Goal: Task Accomplishment & Management: Complete application form

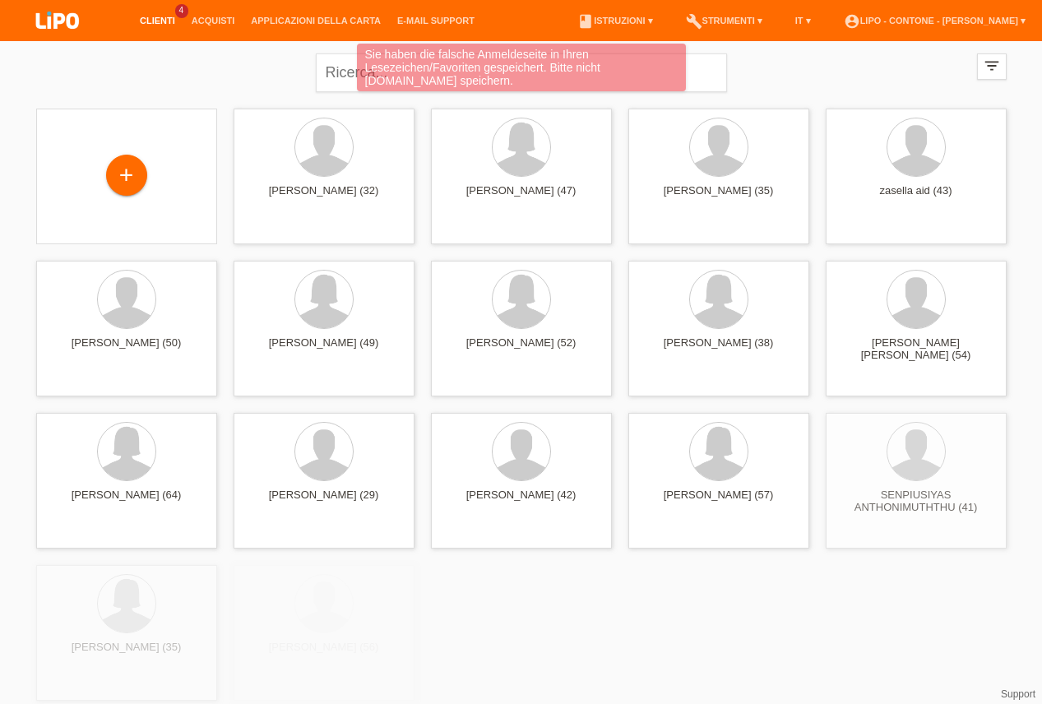
click at [336, 71] on div "Sie haben die falsche Anmeldeseite in Ihren Lesezeichen/Favoriten gespeichert. …" at bounding box center [520, 70] width 625 height 52
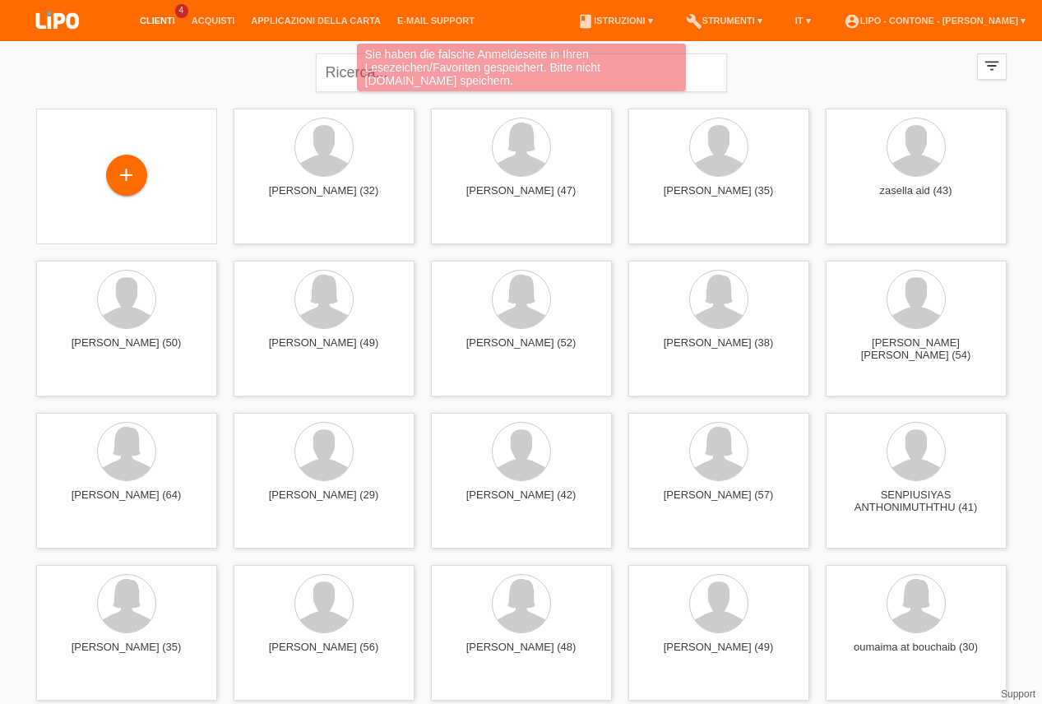
click at [354, 72] on div "Sie haben die falsche Anmeldeseite in Ihren Lesezeichen/Favoriten gespeichert. …" at bounding box center [520, 70] width 625 height 52
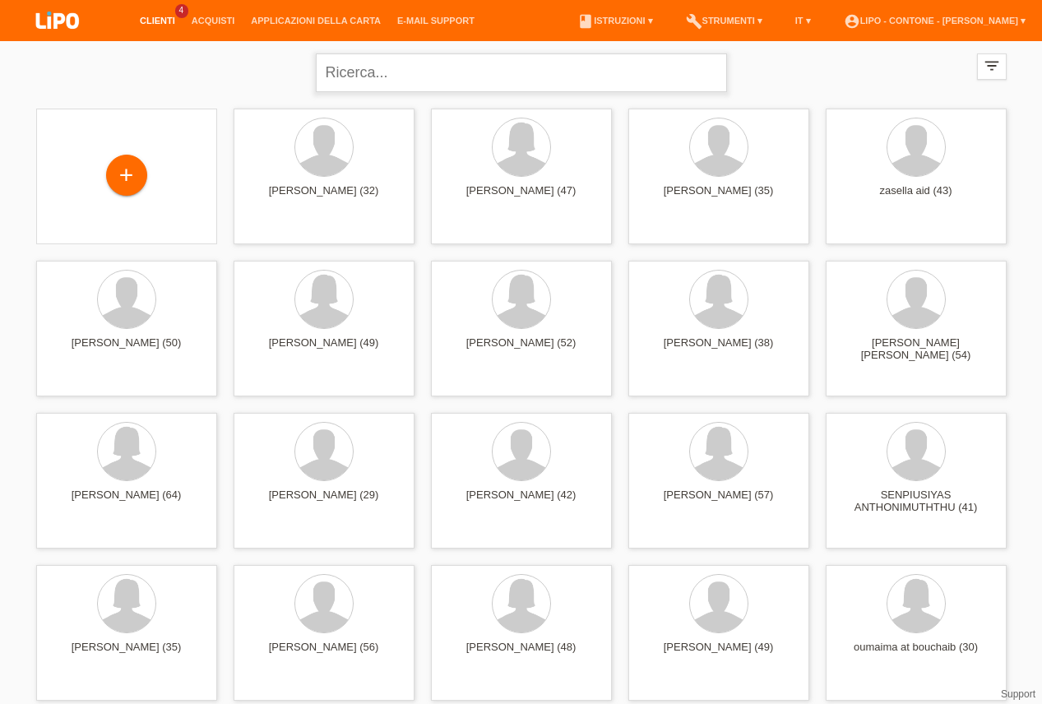
click at [328, 75] on input "text" at bounding box center [521, 72] width 411 height 39
type input "STRUNG"
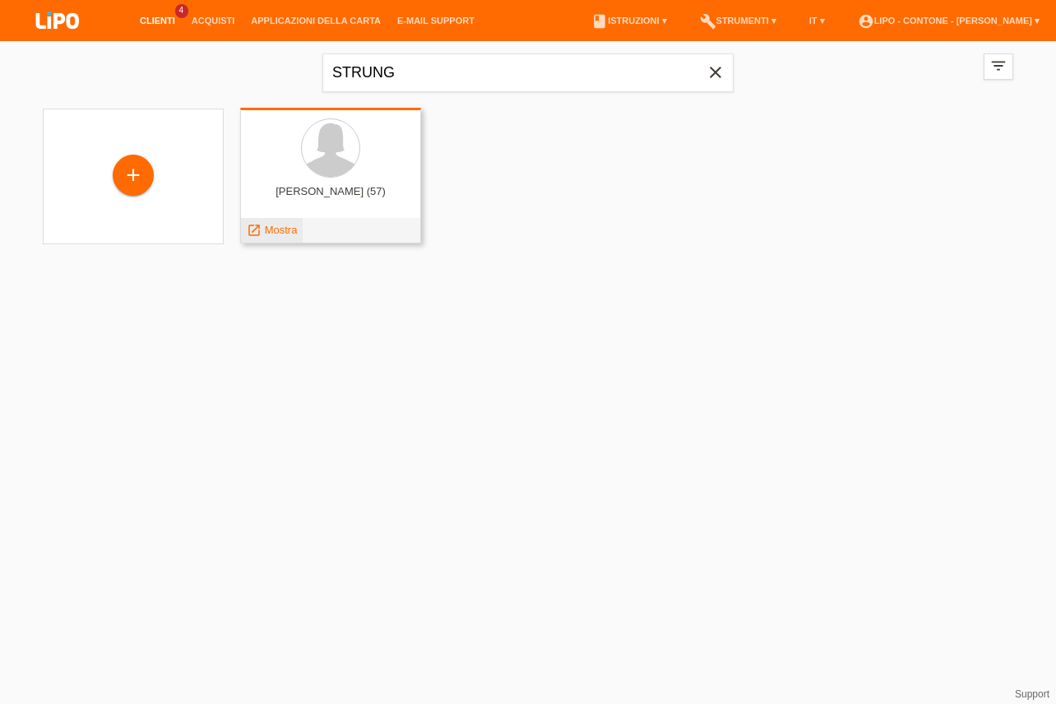
click at [278, 223] on div "launch Mostra" at bounding box center [272, 230] width 62 height 25
click at [280, 230] on span "Mostra" at bounding box center [281, 230] width 33 height 12
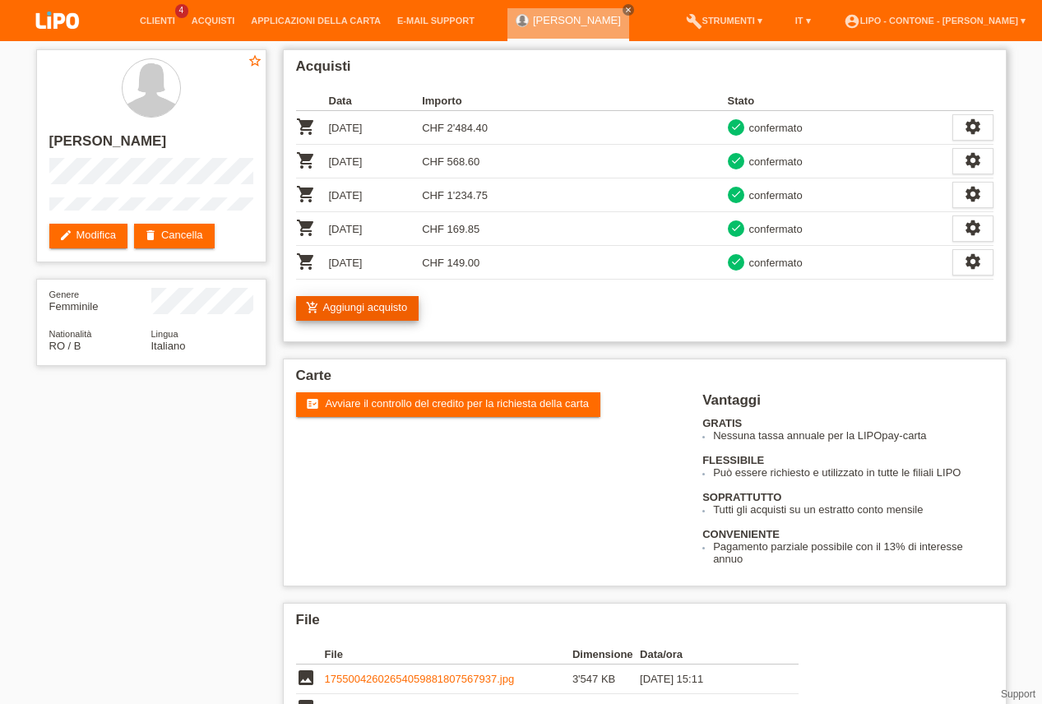
click at [331, 317] on link "add_shopping_cart Aggiungi acquisto" at bounding box center [357, 308] width 123 height 25
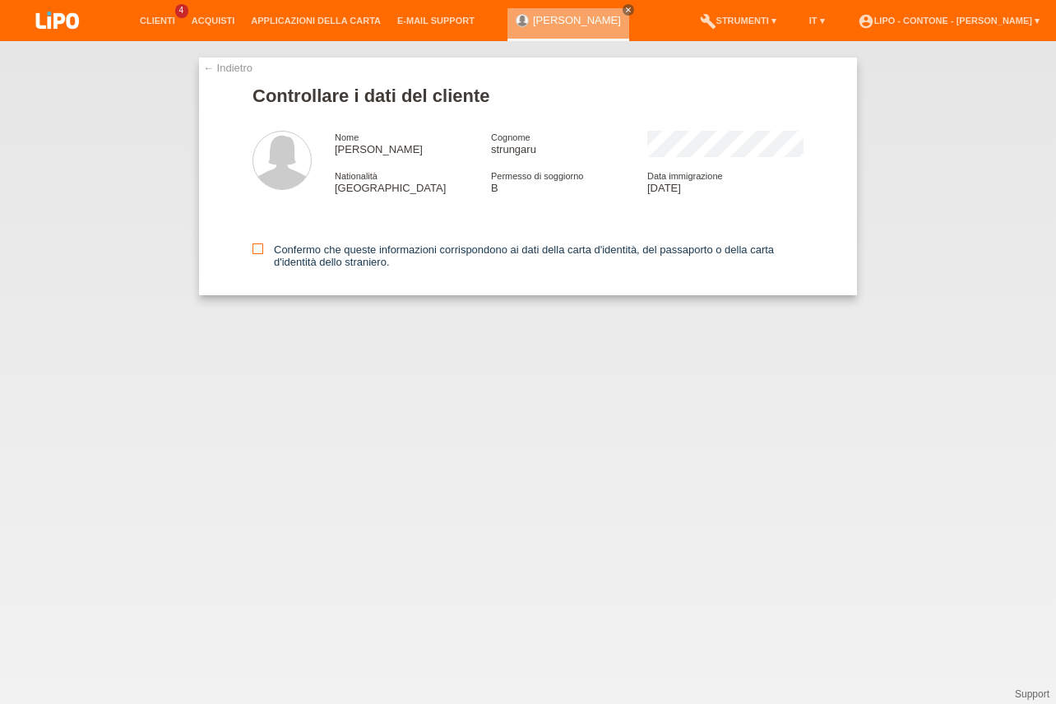
click at [257, 254] on icon at bounding box center [257, 248] width 11 height 11
click at [257, 254] on input "Confermo che queste informazioni corrispondono ai dati della carta d'identità, …" at bounding box center [257, 248] width 11 height 11
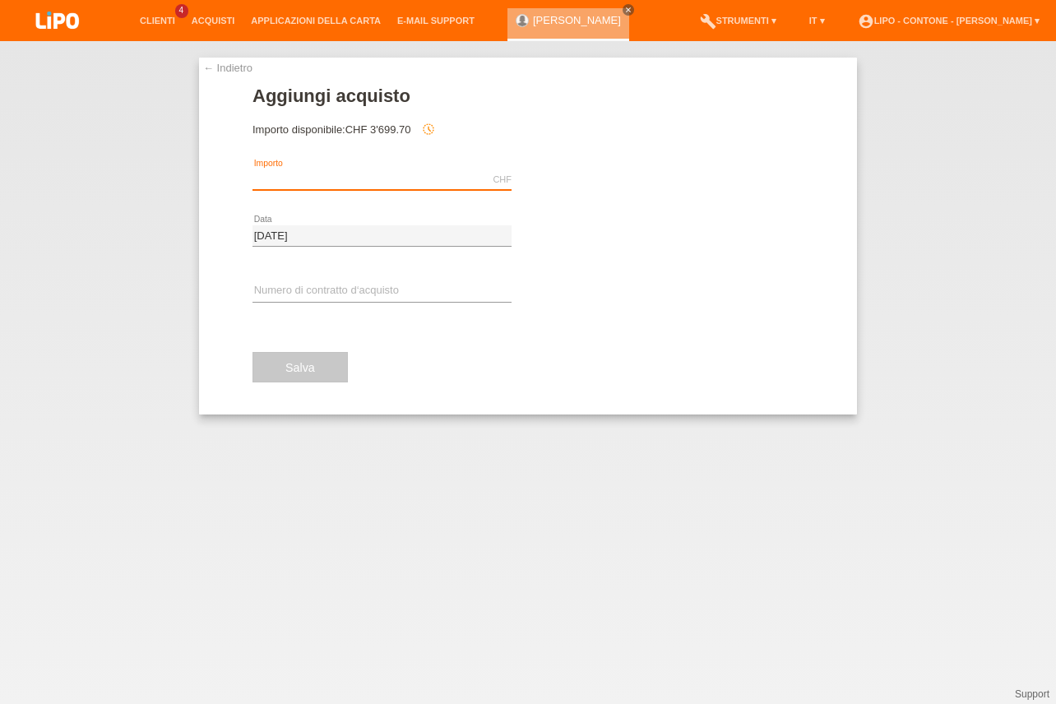
click at [360, 185] on input "text" at bounding box center [381, 179] width 259 height 21
type input "99.90"
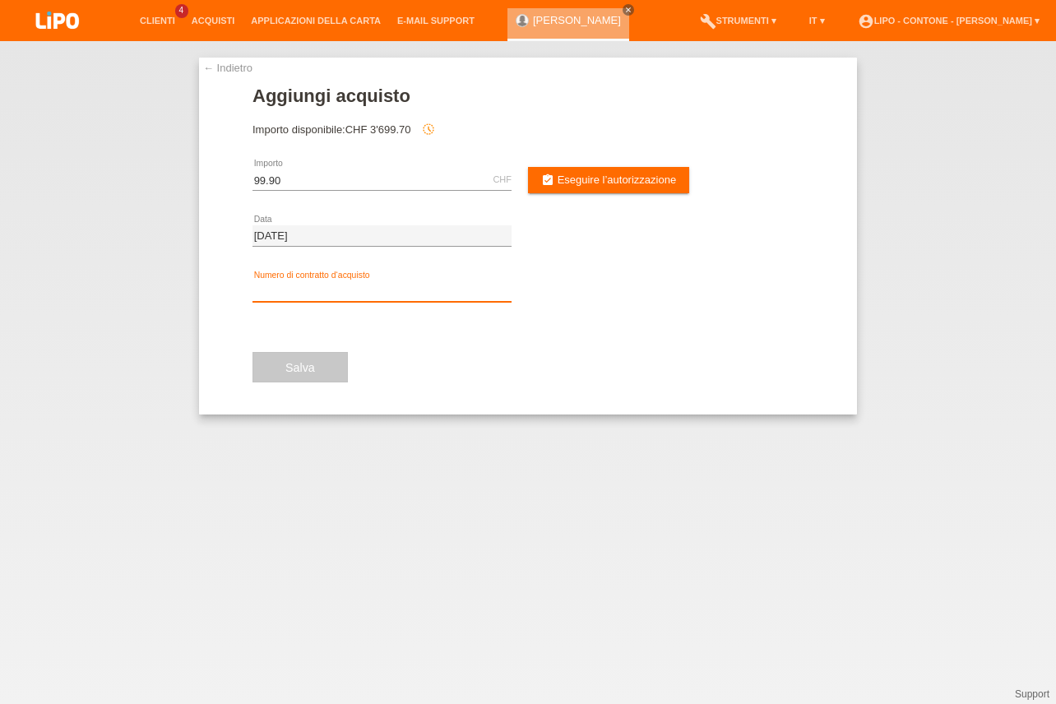
click at [297, 289] on input "text" at bounding box center [381, 291] width 259 height 21
click at [283, 298] on input "text" at bounding box center [381, 291] width 259 height 21
type input "XM0RJP"
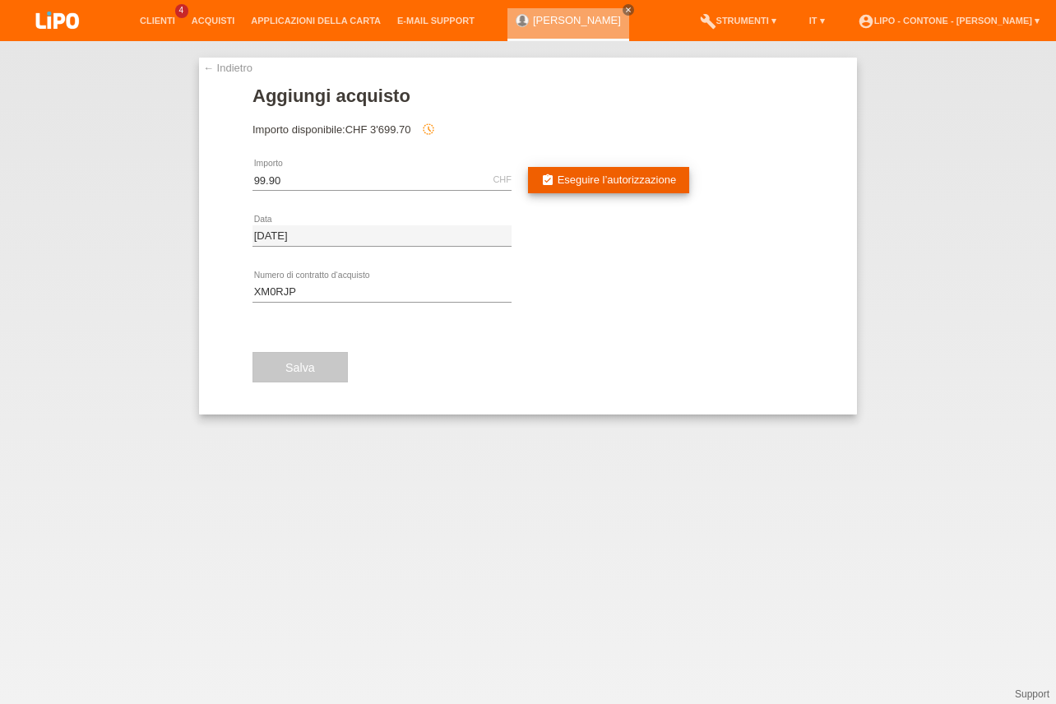
click at [580, 183] on span "Eseguire l’autorizzazione" at bounding box center [617, 180] width 119 height 12
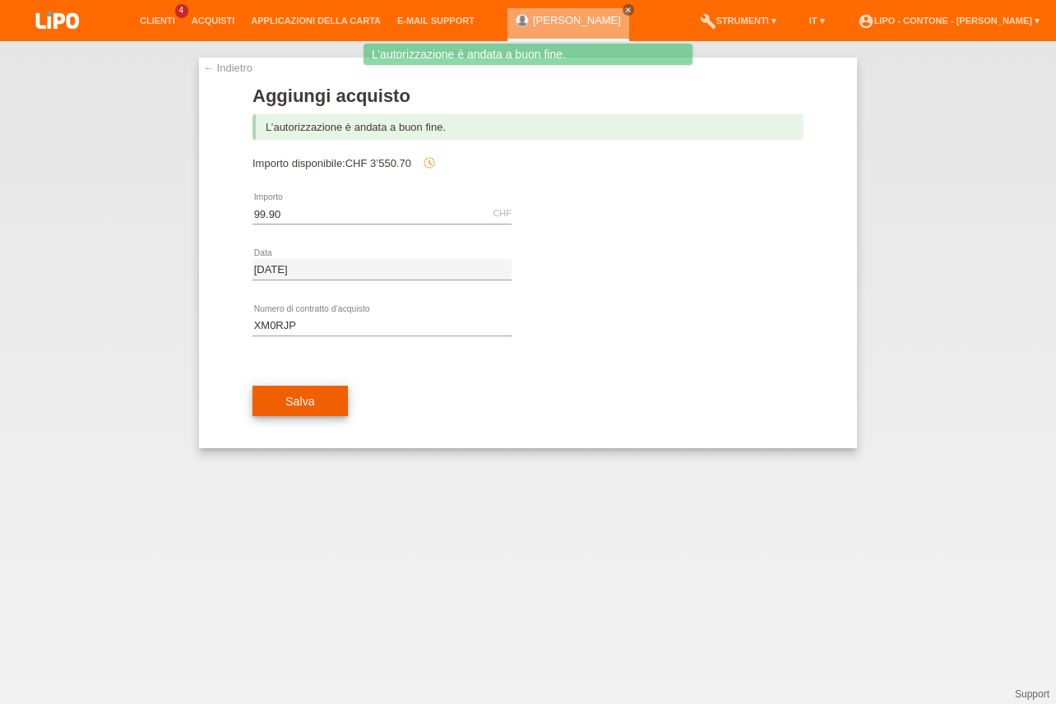
click at [289, 405] on span "Salva" at bounding box center [300, 401] width 30 height 13
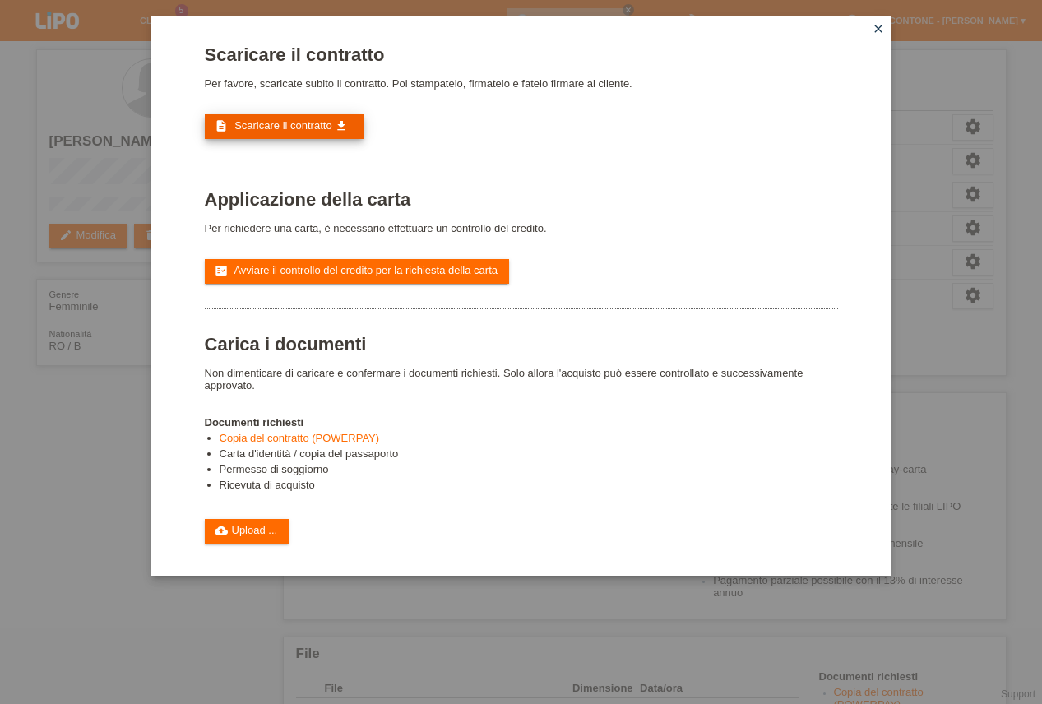
click at [303, 132] on span "Scaricare il contratto" at bounding box center [283, 125] width 98 height 12
click at [252, 544] on link "cloud_upload Upload ..." at bounding box center [247, 531] width 85 height 25
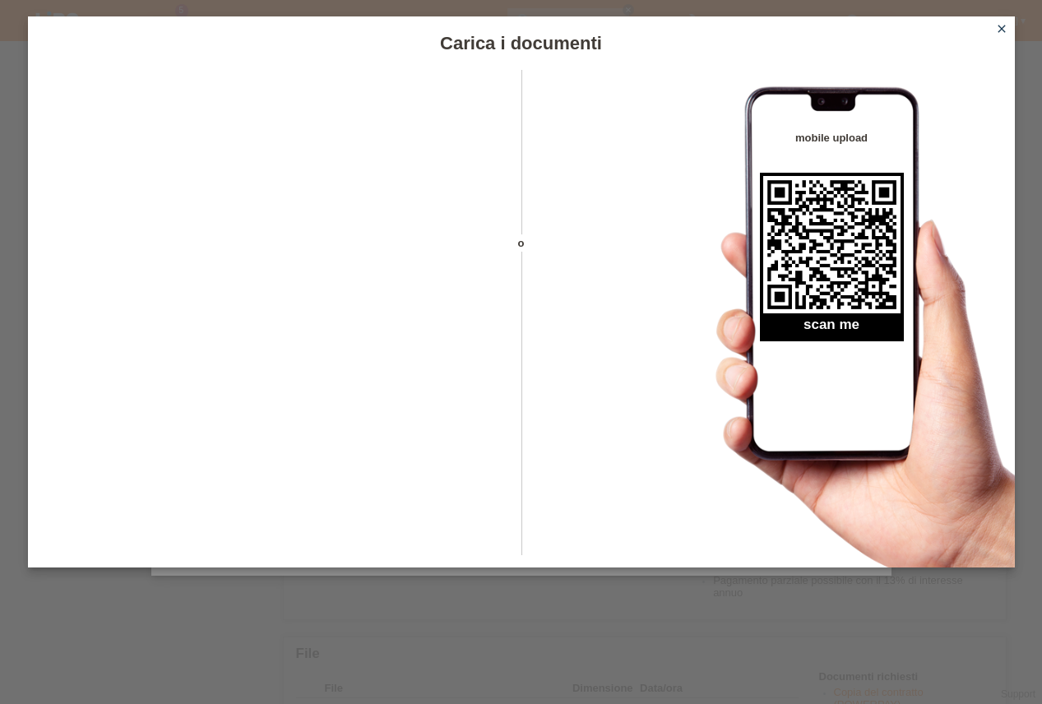
click at [1003, 21] on link "close" at bounding box center [1001, 30] width 21 height 19
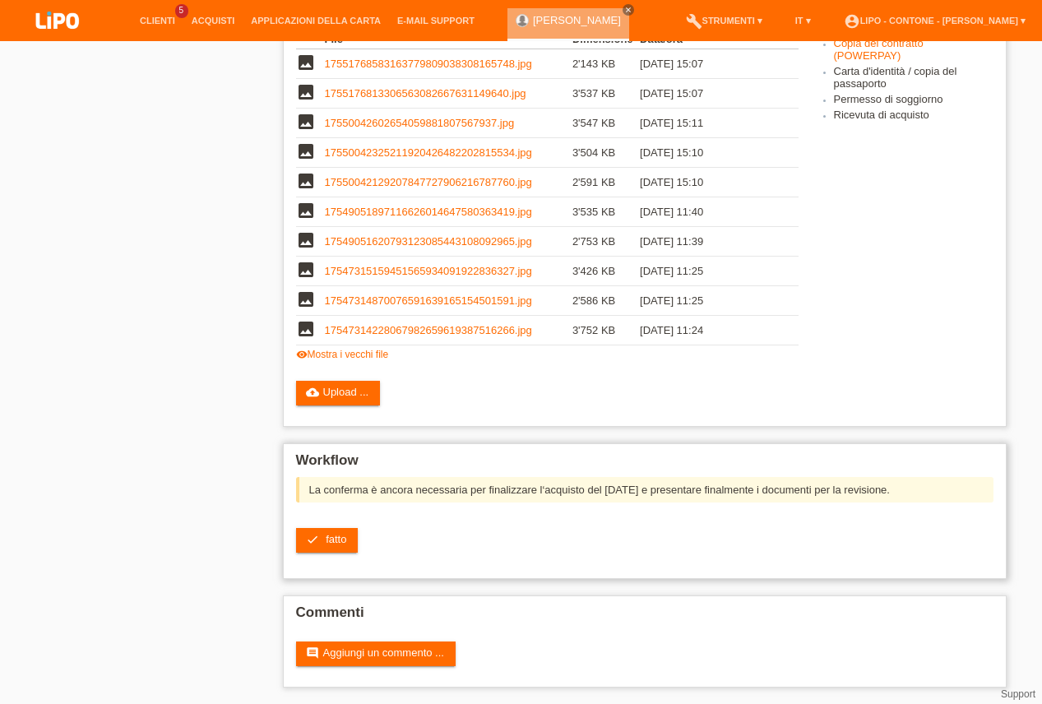
scroll to position [677, 0]
click at [345, 540] on span "fatto" at bounding box center [336, 539] width 21 height 12
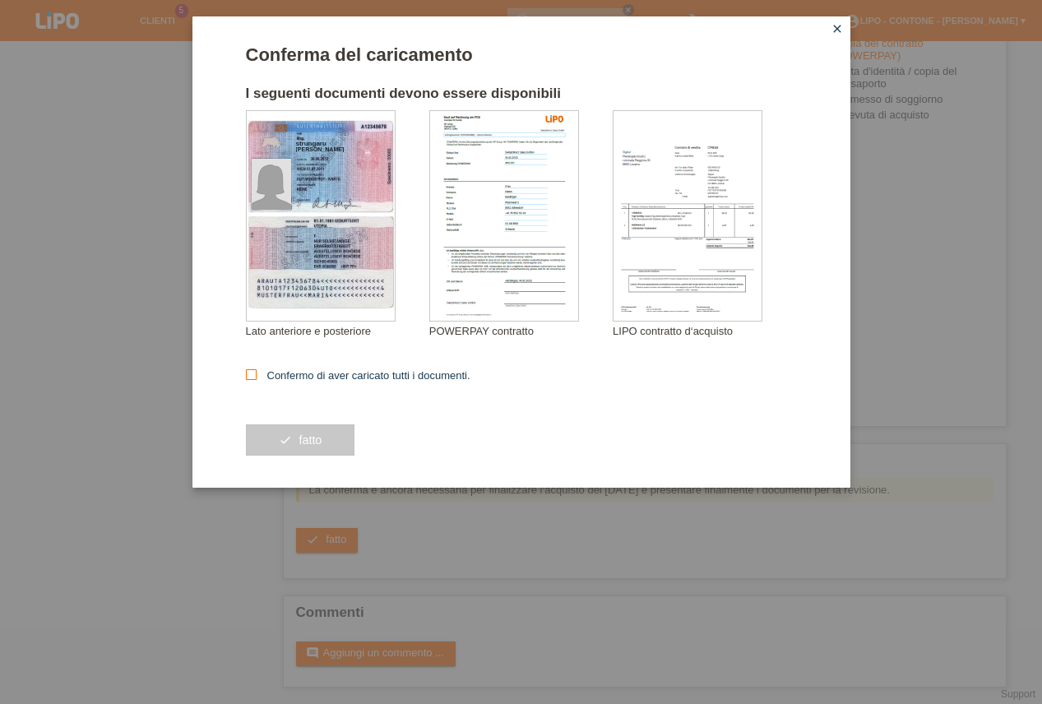
click at [257, 379] on label "Confermo di aver caricato tutti i documenti." at bounding box center [358, 375] width 225 height 12
click at [257, 379] on input "Confermo di aver caricato tutti i documenti." at bounding box center [251, 374] width 11 height 11
checkbox input "true"
click at [328, 444] on button "check fatto" at bounding box center [300, 439] width 109 height 31
